Goal: Information Seeking & Learning: Check status

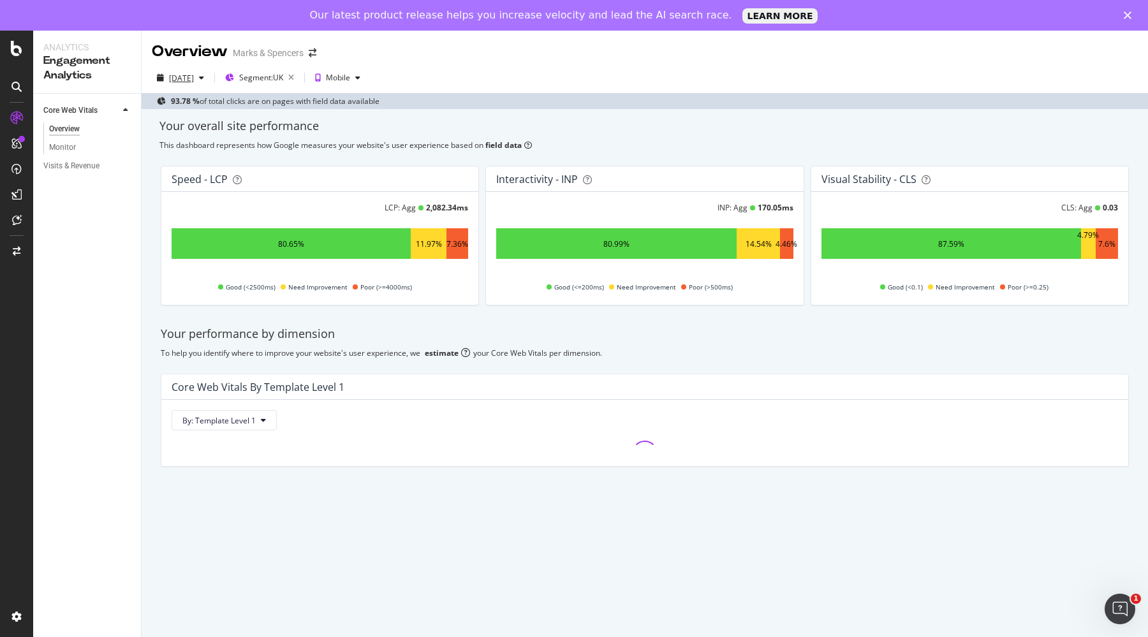
click at [187, 73] on div "[DATE]" at bounding box center [181, 78] width 25 height 11
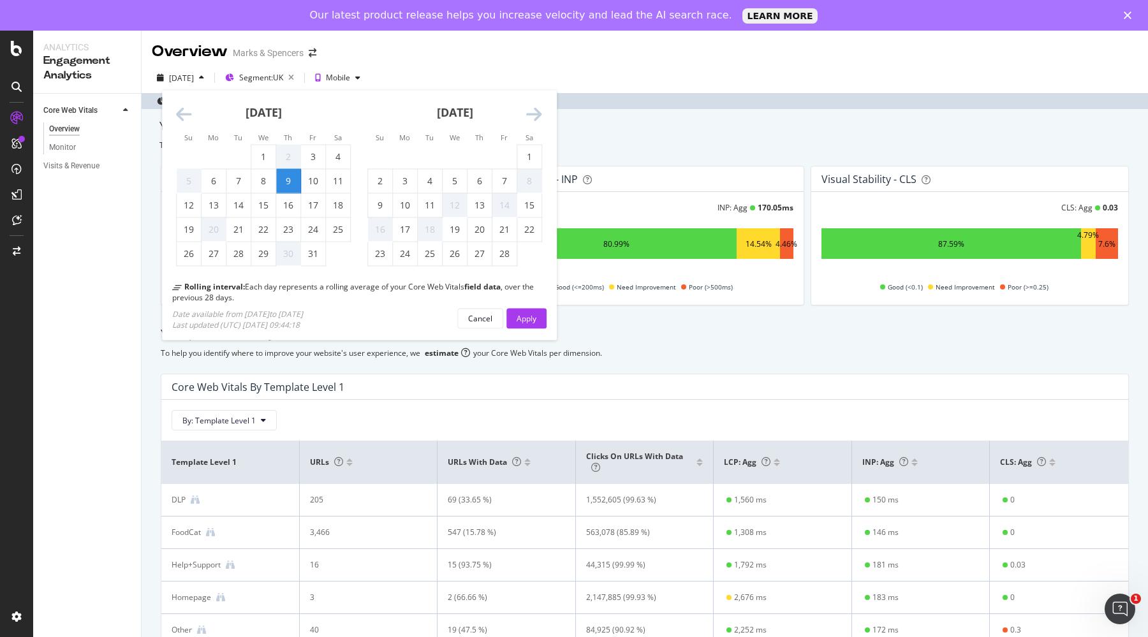
click at [522, 114] on div "[DATE]" at bounding box center [454, 118] width 175 height 54
click at [536, 117] on icon "Move forward to switch to the next month." at bounding box center [534, 115] width 16 height 18
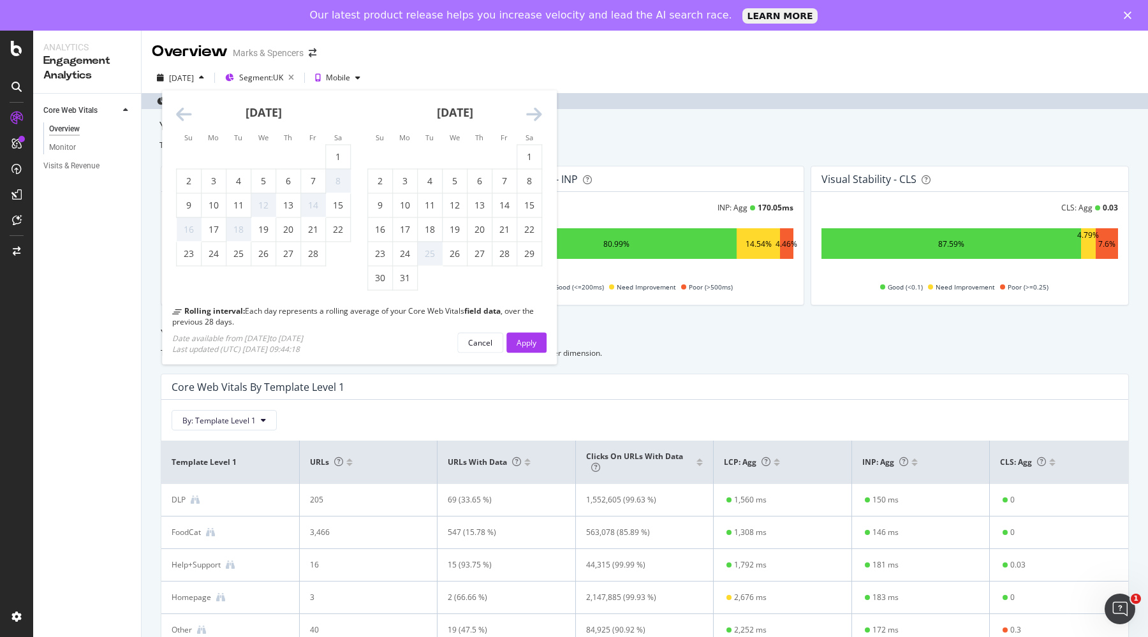
click at [536, 117] on icon "Move forward to switch to the next month." at bounding box center [534, 115] width 16 height 18
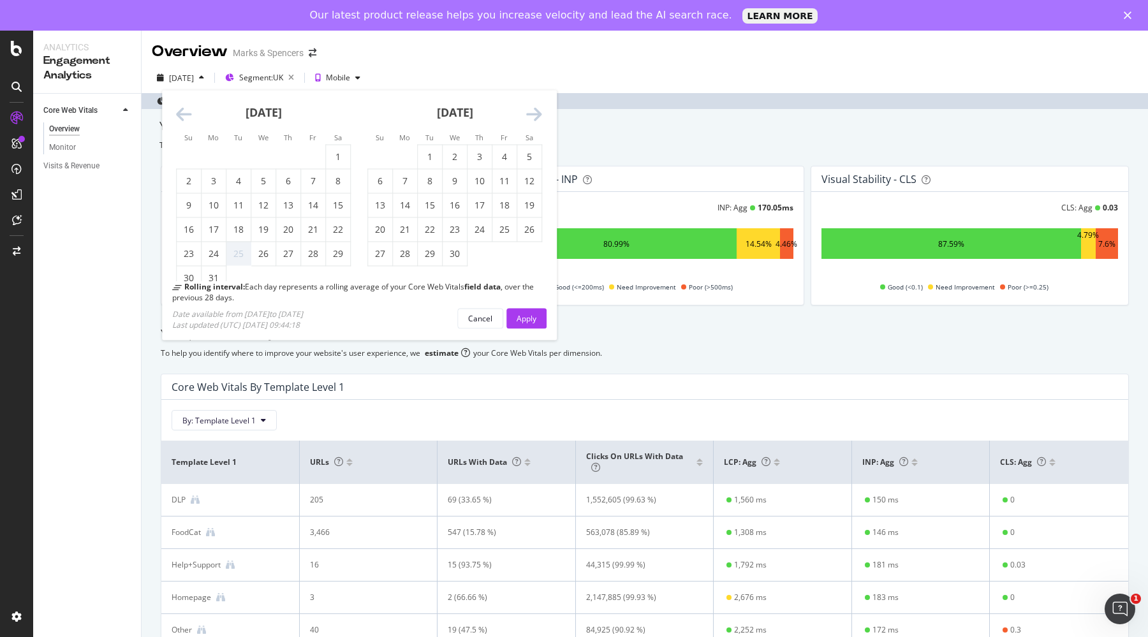
click at [536, 117] on icon "Move forward to switch to the next month." at bounding box center [534, 115] width 16 height 18
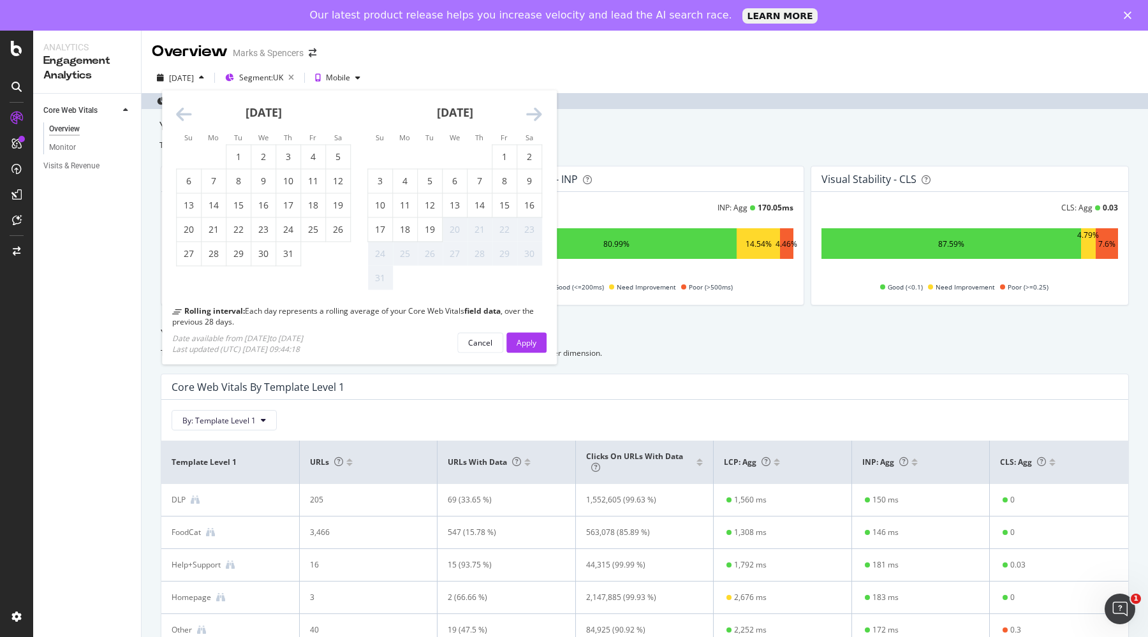
click at [438, 226] on div "19" at bounding box center [430, 229] width 24 height 13
click at [529, 335] on div "Apply" at bounding box center [527, 342] width 20 height 19
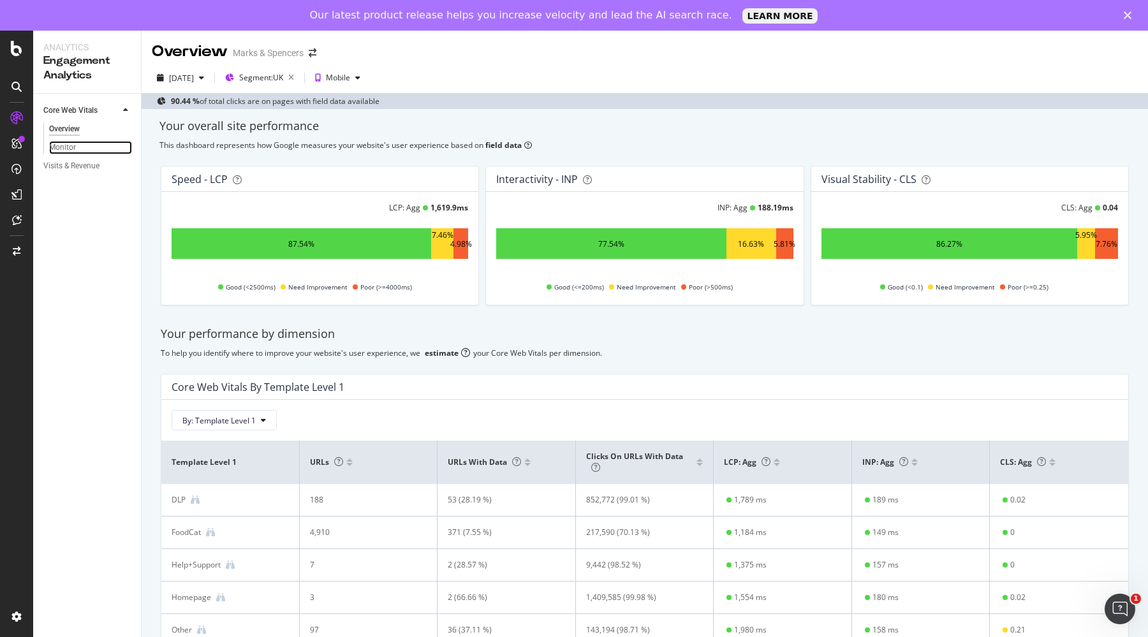
click at [64, 144] on div "Monitor" at bounding box center [62, 147] width 27 height 13
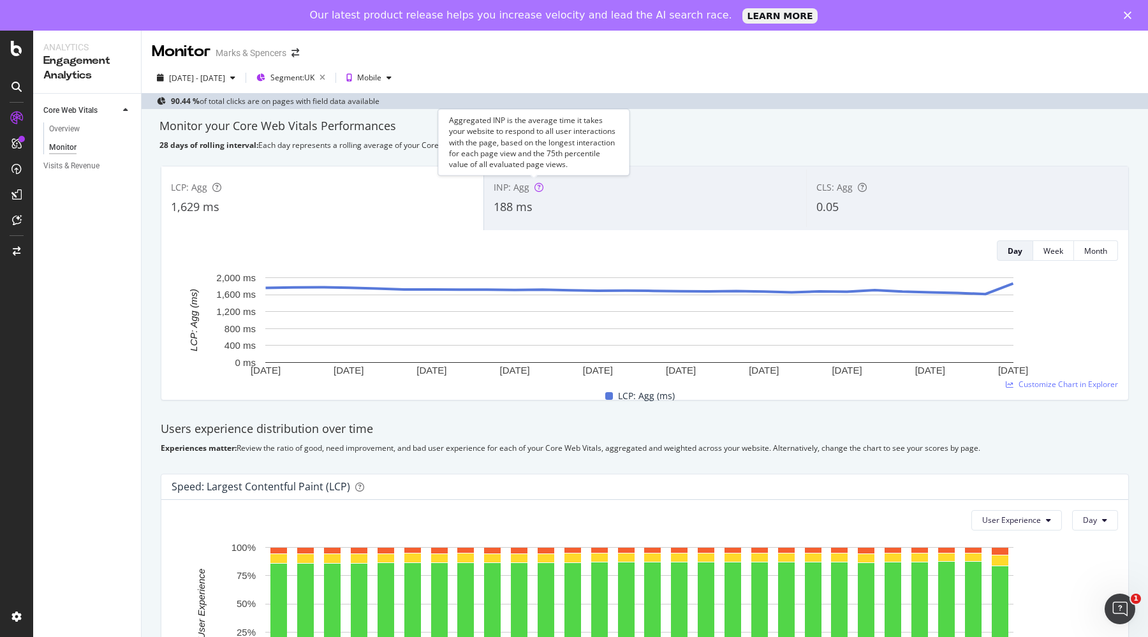
click at [549, 164] on div "Aggregated INP is the average time it takes your website to respond to all user…" at bounding box center [533, 143] width 191 height 66
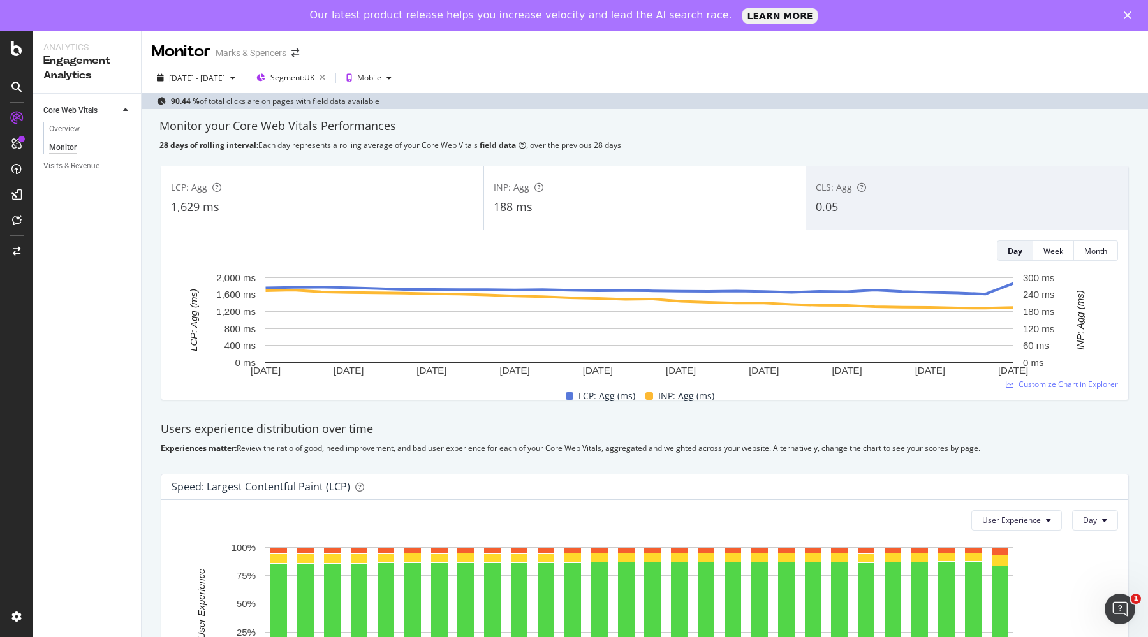
click at [381, 212] on div "1,629 ms" at bounding box center [322, 207] width 303 height 17
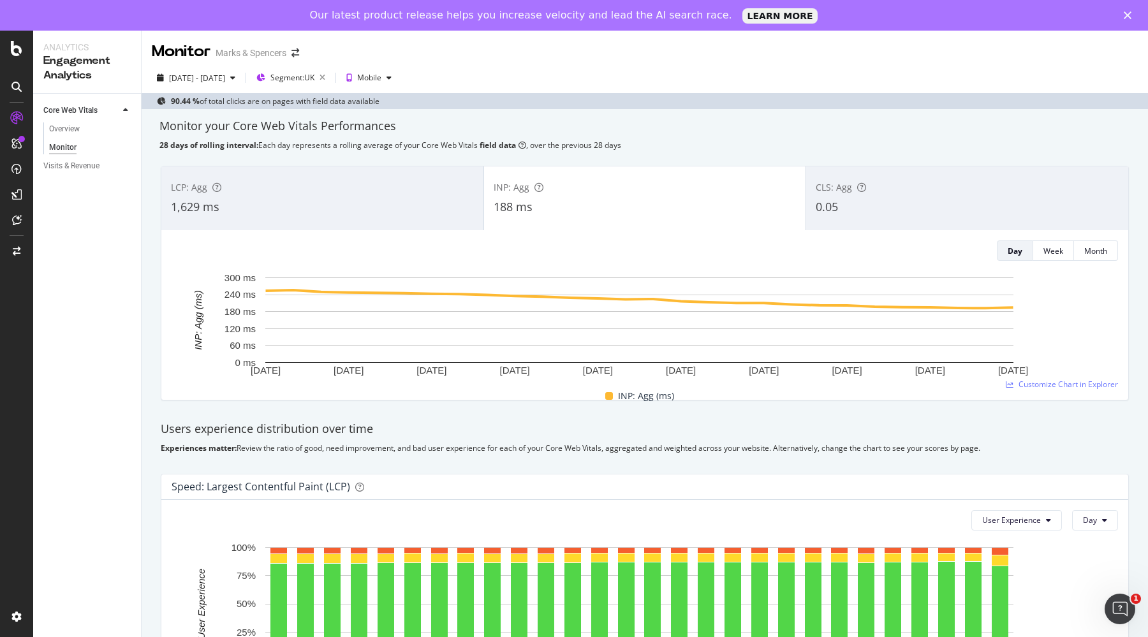
click at [68, 120] on div "Overview Monitor" at bounding box center [92, 138] width 98 height 37
click at [68, 124] on div "Overview" at bounding box center [64, 128] width 31 height 13
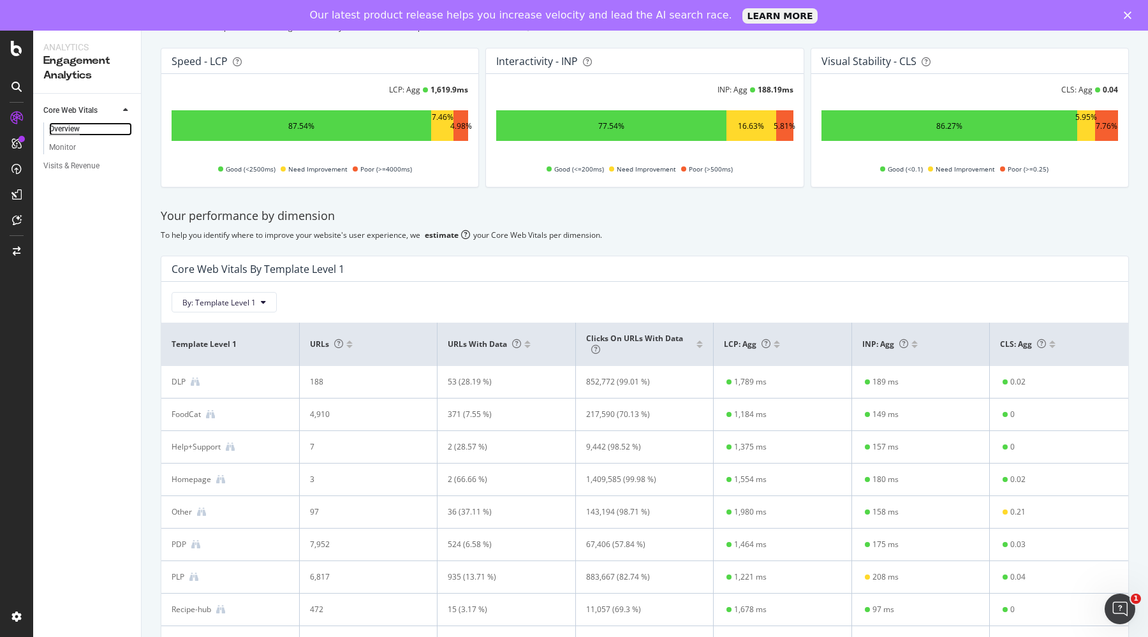
scroll to position [52, 0]
